Goal: Check status: Check status

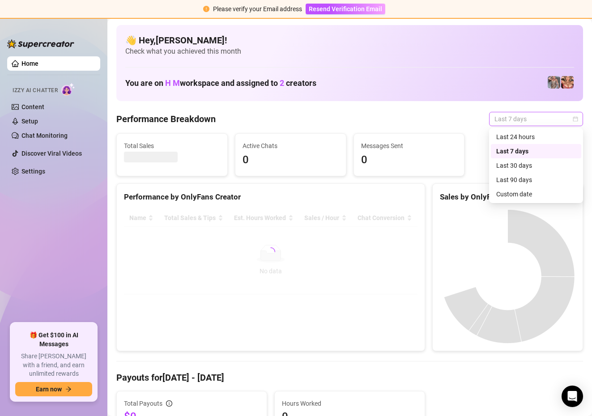
click at [503, 122] on span "Last 7 days" at bounding box center [536, 118] width 83 height 13
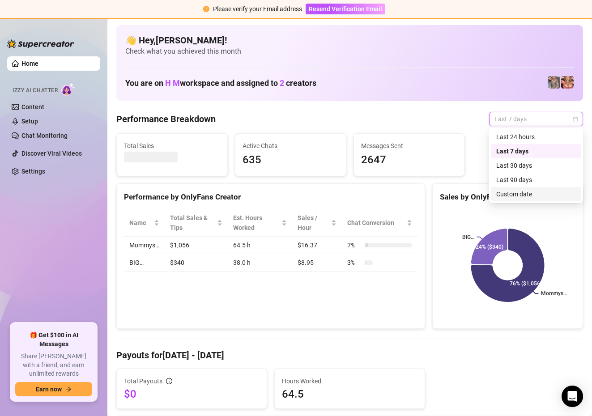
click at [507, 191] on div "Custom date" at bounding box center [537, 194] width 80 height 10
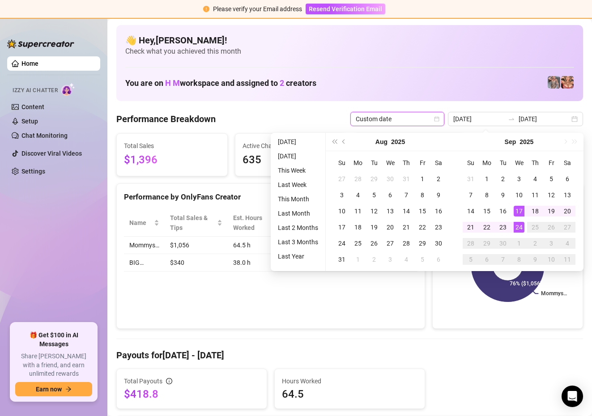
type input "[DATE]"
click at [522, 231] on div "24" at bounding box center [519, 227] width 11 height 11
type input "[DATE]"
